Goal: Task Accomplishment & Management: Manage account settings

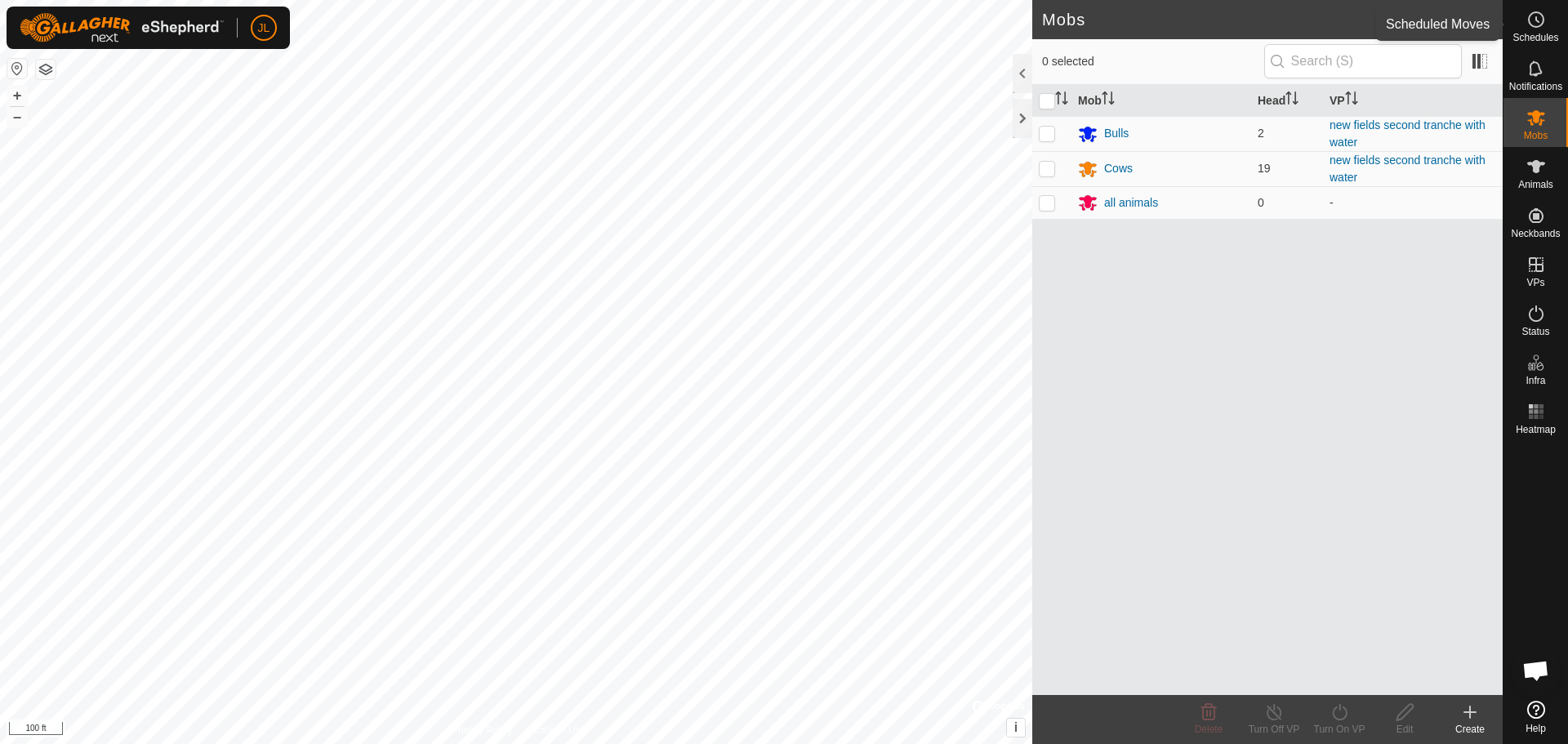
click at [1557, 24] on div "Schedules" at bounding box center [1535, 25] width 65 height 49
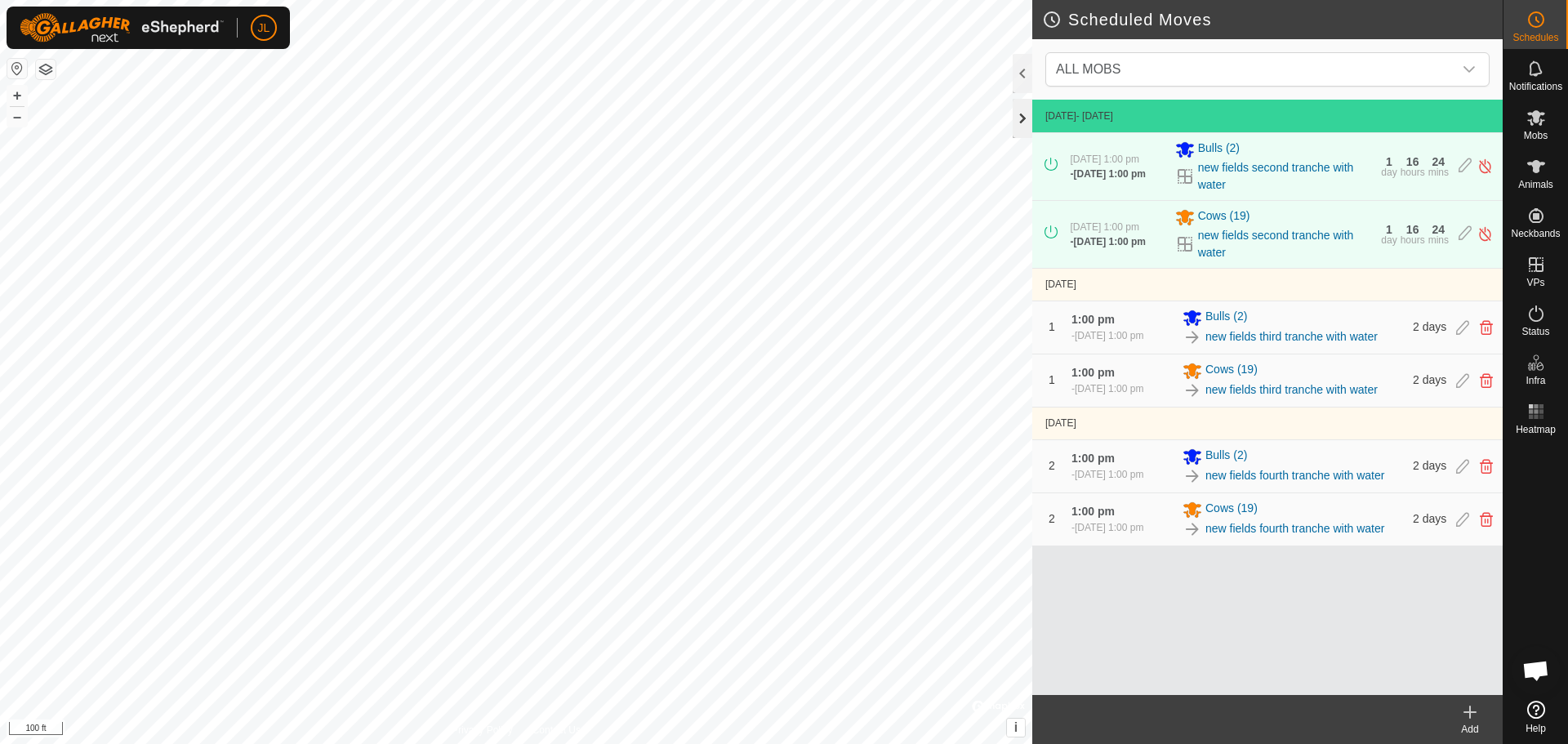
click at [1017, 114] on div at bounding box center [1022, 118] width 20 height 39
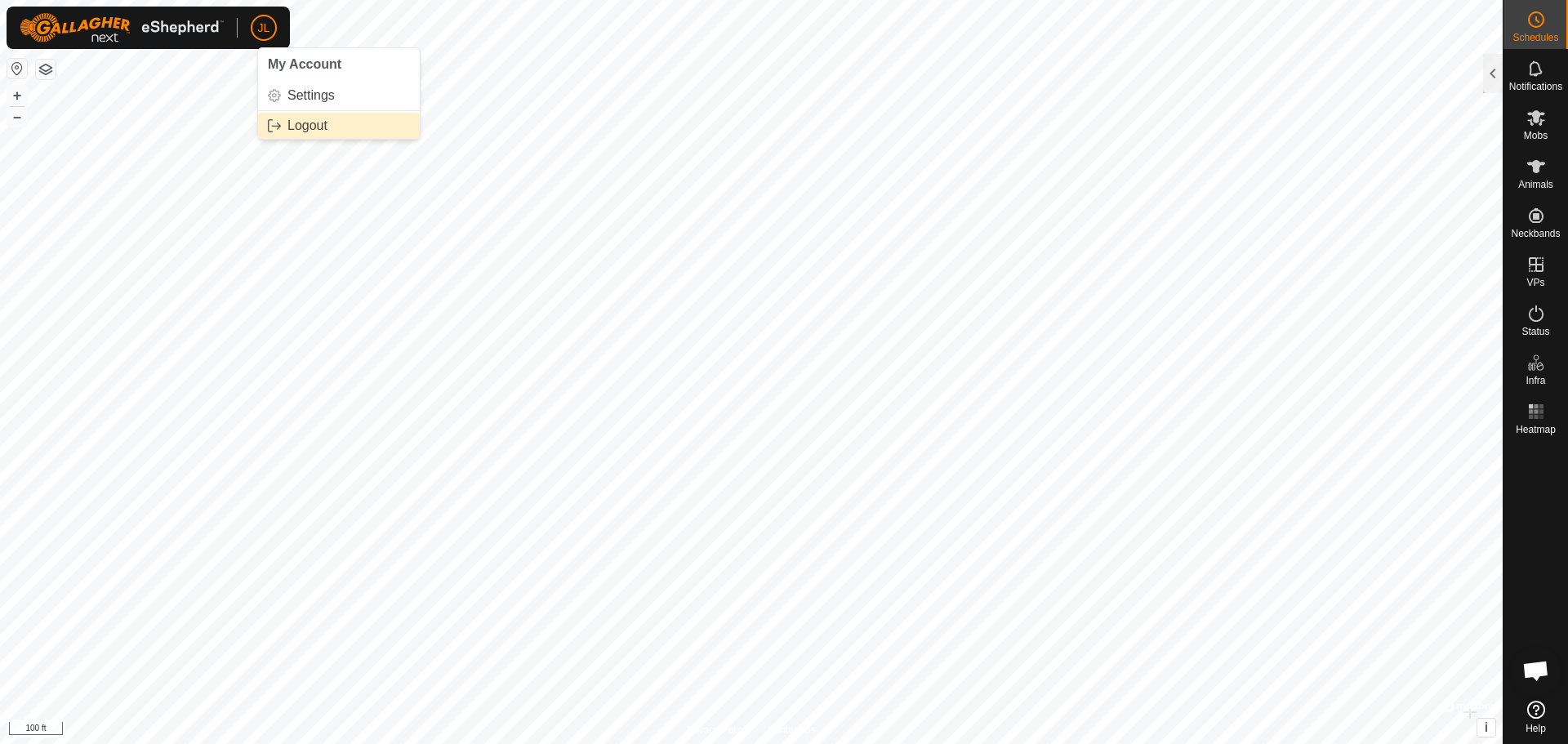
click at [308, 127] on link "Logout" at bounding box center [339, 126] width 162 height 26
